Goal: Task Accomplishment & Management: Use online tool/utility

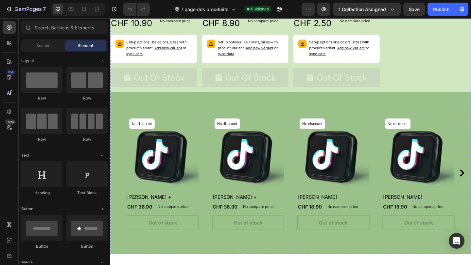
scroll to position [444, 0]
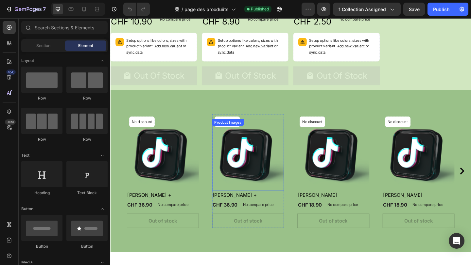
click at [253, 169] on img at bounding box center [260, 167] width 78 height 78
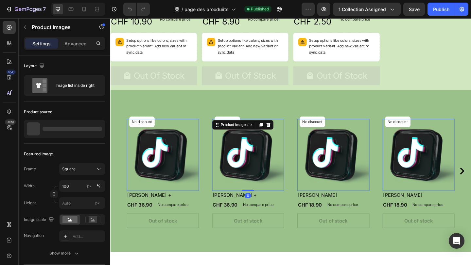
click at [253, 169] on img at bounding box center [260, 167] width 78 height 78
click at [323, 13] on button "button" at bounding box center [323, 9] width 13 height 13
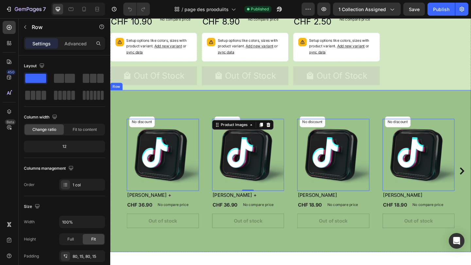
click at [247, 104] on div "No discount Not be displayed when published Product Badge Row Product Images 0 …" at bounding box center [306, 184] width 392 height 177
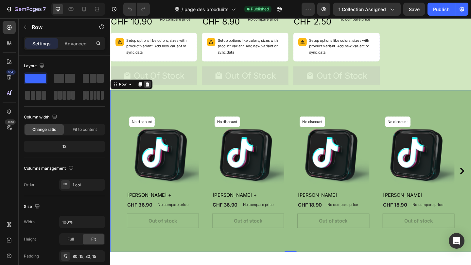
click at [152, 89] on icon at bounding box center [150, 90] width 5 height 5
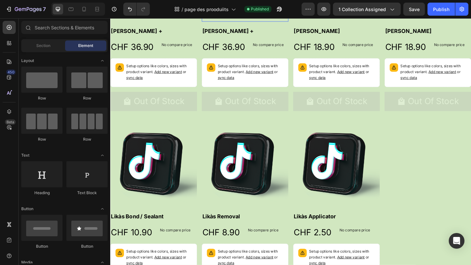
scroll to position [224, 0]
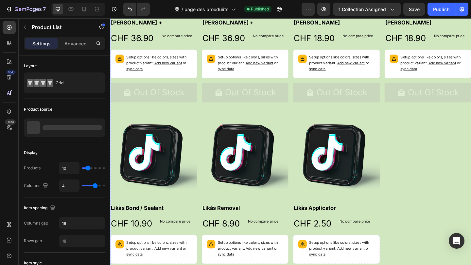
click at [470, 186] on div "Product Images Haliya Lashes + Product Title CHF 36.90 Product Price Product Pr…" at bounding box center [306, 117] width 392 height 398
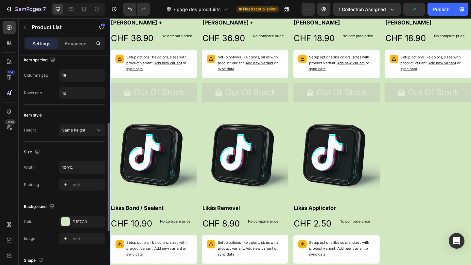
scroll to position [150, 0]
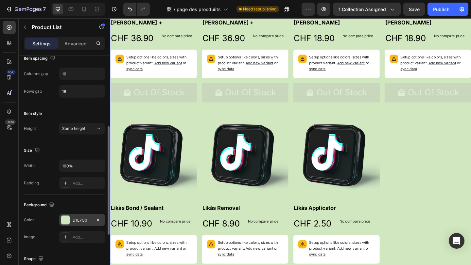
click at [87, 219] on div "D1E7C0" at bounding box center [82, 221] width 19 height 6
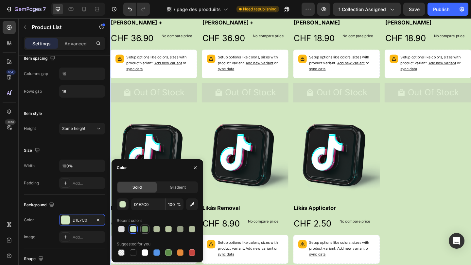
click at [146, 229] on div at bounding box center [145, 229] width 7 height 7
type input "759667"
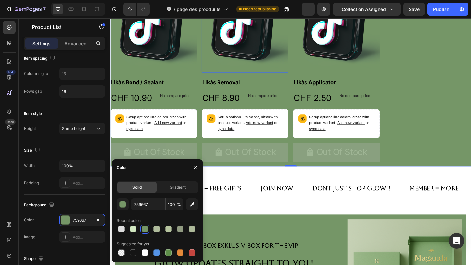
scroll to position [444, 0]
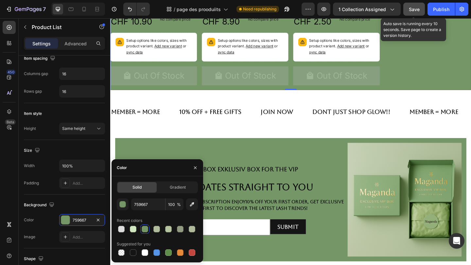
click at [415, 9] on span "Save" at bounding box center [414, 10] width 11 height 6
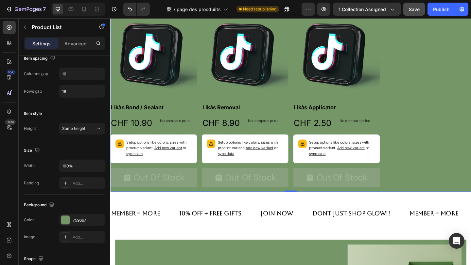
scroll to position [315, 0]
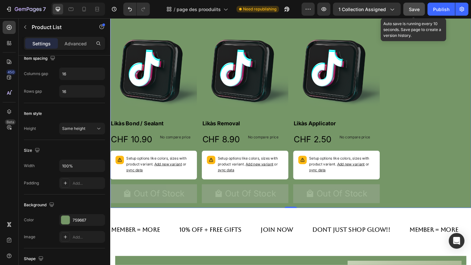
click at [416, 10] on span "Save" at bounding box center [414, 10] width 11 height 6
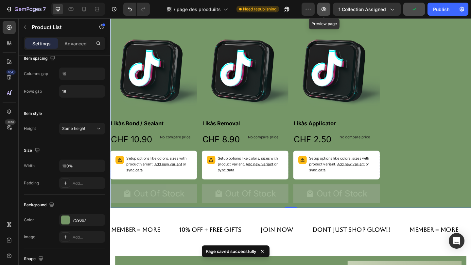
click at [329, 10] on button "button" at bounding box center [323, 9] width 13 height 13
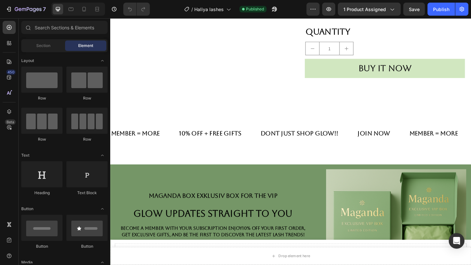
scroll to position [209, 0]
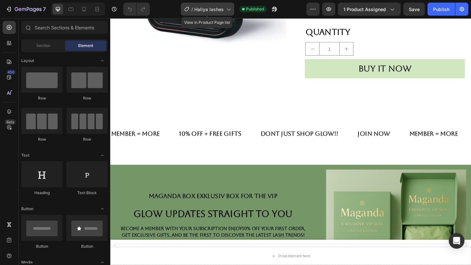
click at [213, 12] on span "Haliya lashes" at bounding box center [208, 9] width 29 height 7
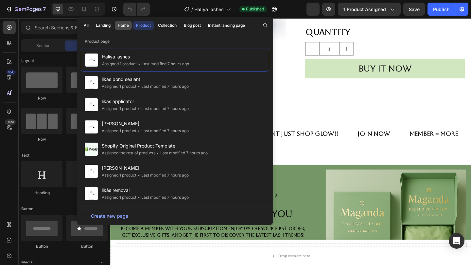
click at [125, 29] on button "Home" at bounding box center [123, 25] width 17 height 9
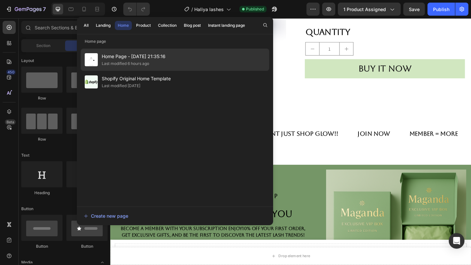
click at [123, 53] on span "Home Page - [DATE] 21:35:16" at bounding box center [134, 57] width 64 height 8
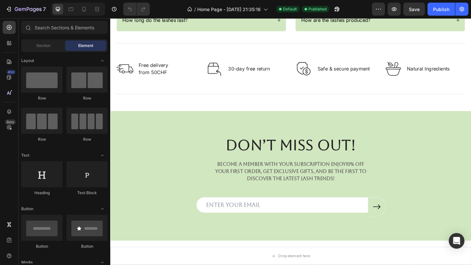
scroll to position [831, 0]
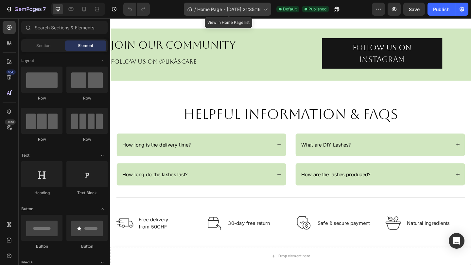
click at [204, 14] on div "/ Home Page - Aug 28, 21:35:16" at bounding box center [227, 9] width 87 height 13
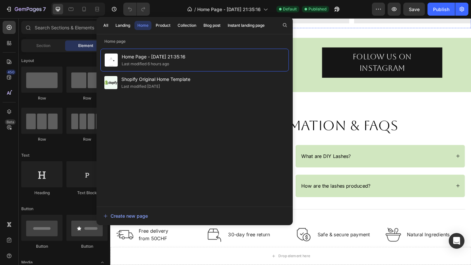
scroll to position [1046, 0]
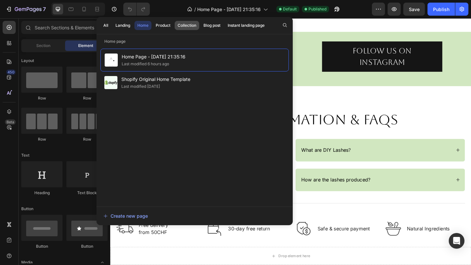
click at [188, 24] on div "Collection" at bounding box center [187, 26] width 19 height 6
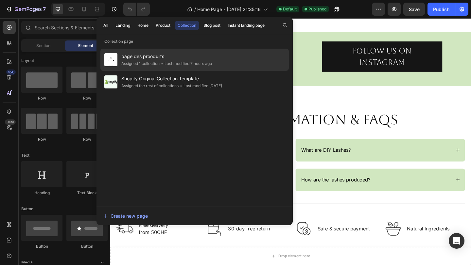
click at [161, 62] on div "• Last modified 7 hours ago" at bounding box center [186, 63] width 52 height 7
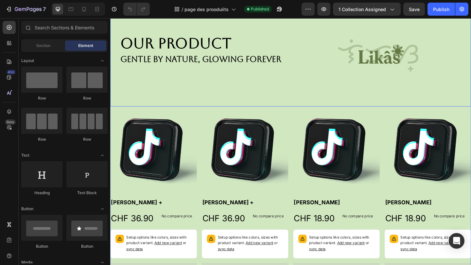
scroll to position [53, 0]
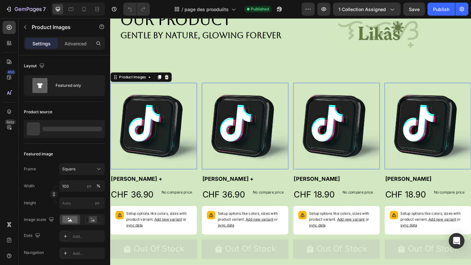
click at [162, 169] on img at bounding box center [157, 136] width 94 height 94
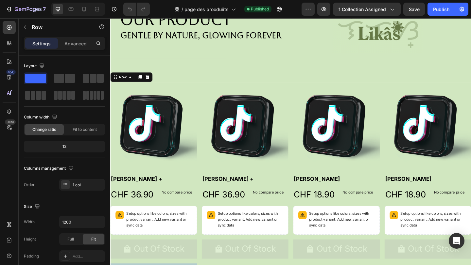
click at [163, 200] on div "Product Images Haliya Lashes + Product Title CHF 36.90 Product Price Product Pr…" at bounding box center [157, 187] width 94 height 196
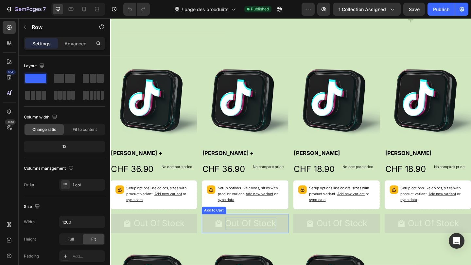
scroll to position [0, 0]
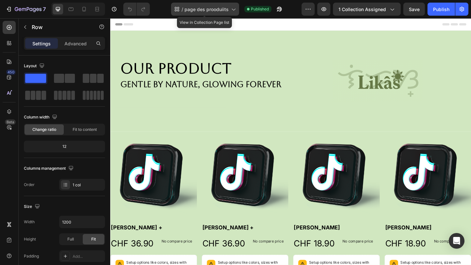
click at [216, 7] on span "page des prooduiits" at bounding box center [206, 9] width 44 height 7
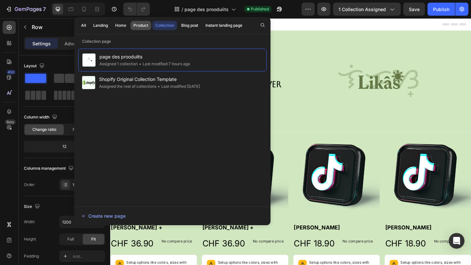
click at [144, 26] on div "Product" at bounding box center [140, 26] width 15 height 6
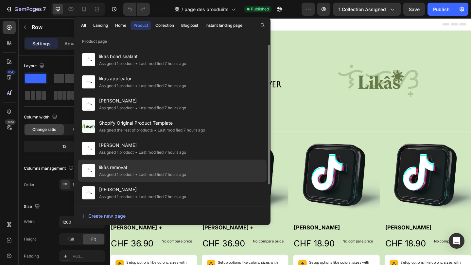
click at [130, 164] on span "likàs removal" at bounding box center [142, 168] width 87 height 8
